Goal: Task Accomplishment & Management: Use online tool/utility

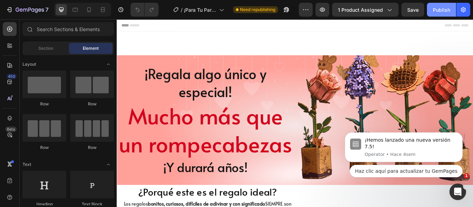
click at [432, 11] on button "Publish" at bounding box center [441, 10] width 29 height 14
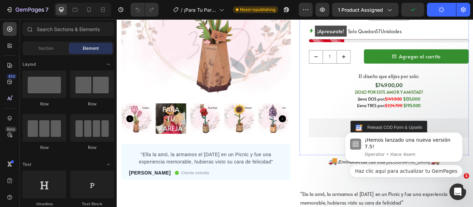
scroll to position [485, 0]
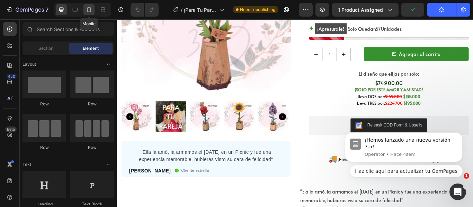
click at [87, 8] on icon at bounding box center [89, 9] width 7 height 7
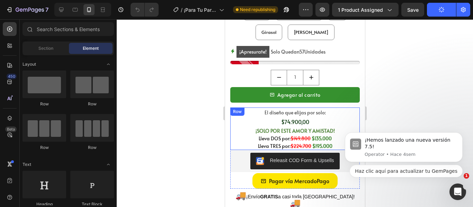
scroll to position [554, 0]
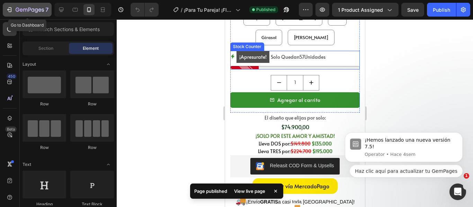
click at [32, 9] on icon "button" at bounding box center [30, 10] width 28 height 6
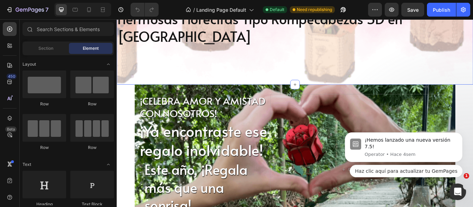
scroll to position [242, 0]
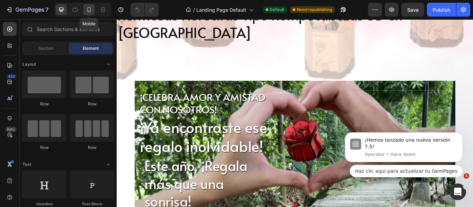
click at [93, 8] on div at bounding box center [88, 9] width 11 height 11
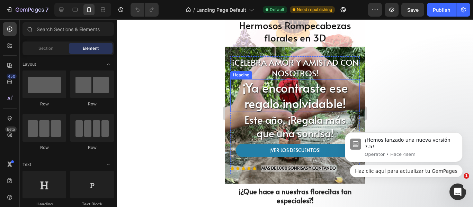
scroll to position [173, 0]
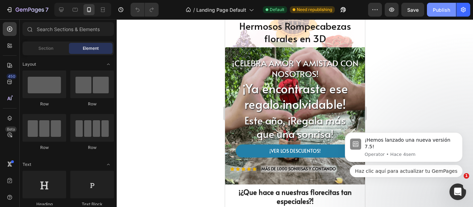
click at [433, 13] on div "Publish" at bounding box center [441, 9] width 17 height 7
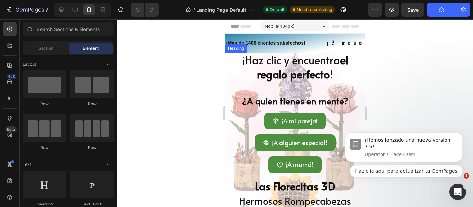
scroll to position [35, 0]
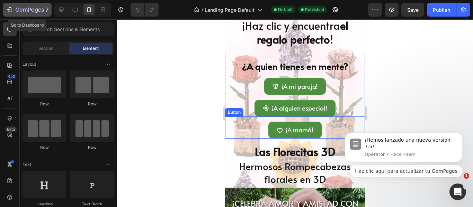
click at [12, 5] on button "7" at bounding box center [27, 10] width 49 height 14
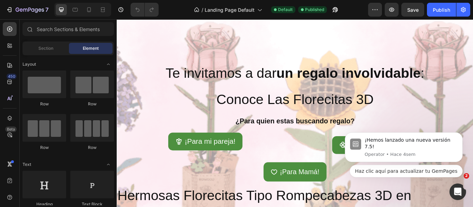
scroll to position [104, 0]
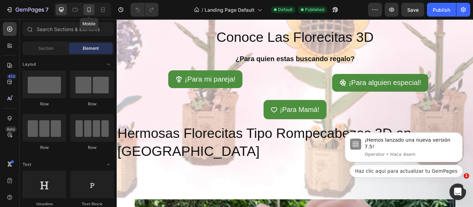
click at [88, 10] on icon at bounding box center [89, 9] width 4 height 5
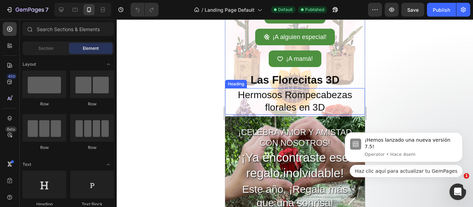
click at [289, 99] on h2 "Hermosos Rompecabezas florales en 3D" at bounding box center [295, 101] width 140 height 27
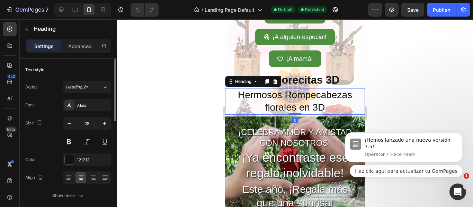
scroll to position [35, 0]
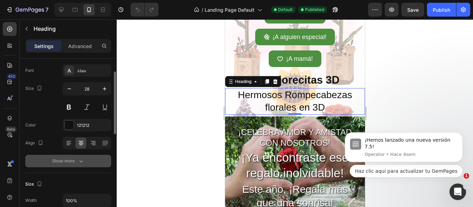
click at [66, 162] on div "Show more" at bounding box center [68, 161] width 32 height 7
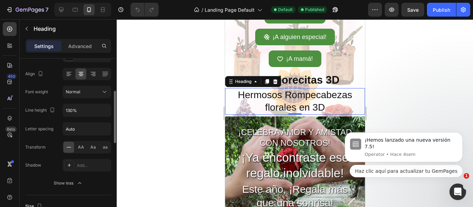
scroll to position [139, 0]
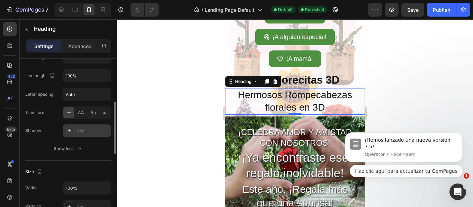
click at [66, 129] on div at bounding box center [69, 131] width 10 height 10
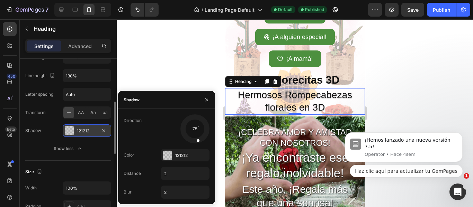
drag, startPoint x: 186, startPoint y: 137, endPoint x: 197, endPoint y: 142, distance: 12.3
click at [197, 142] on span at bounding box center [197, 140] width 3 height 3
click at [169, 151] on div at bounding box center [167, 155] width 9 height 9
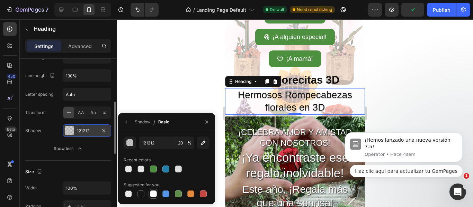
click at [157, 191] on div at bounding box center [154, 194] width 10 height 10
type input "FFFFFF"
type input "100"
click at [184, 93] on div at bounding box center [295, 113] width 356 height 188
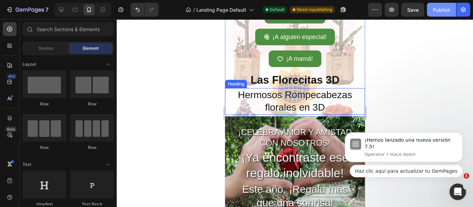
click at [438, 9] on div "Publish" at bounding box center [441, 9] width 17 height 7
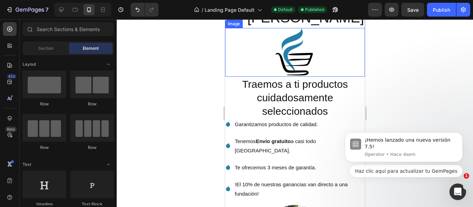
scroll to position [624, 0]
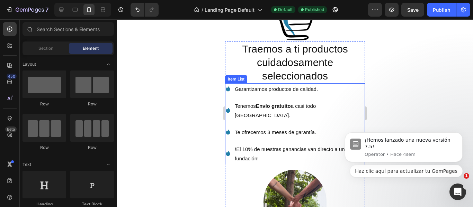
click at [227, 108] on icon at bounding box center [228, 110] width 4 height 5
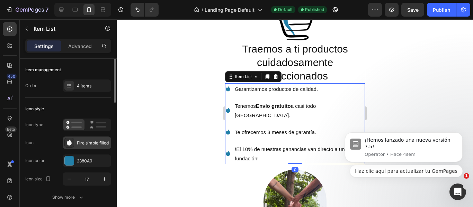
click at [72, 143] on icon at bounding box center [69, 143] width 7 height 7
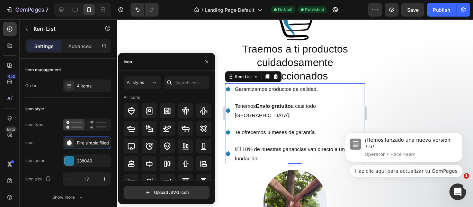
click at [187, 33] on div at bounding box center [295, 113] width 356 height 188
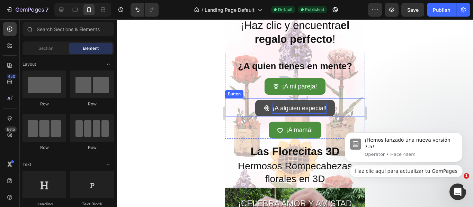
scroll to position [0, 0]
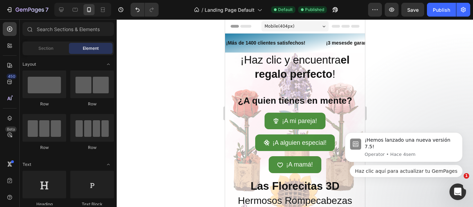
click at [188, 63] on div at bounding box center [295, 113] width 356 height 188
click at [14, 10] on div "7" at bounding box center [27, 10] width 43 height 8
